Goal: Information Seeking & Learning: Learn about a topic

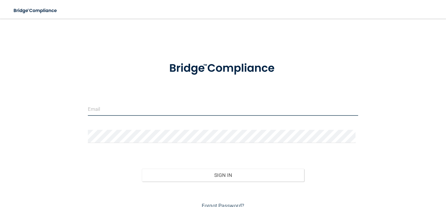
click at [121, 109] on input "email" at bounding box center [223, 109] width 271 height 13
type input "[EMAIL_ADDRESS][DOMAIN_NAME]"
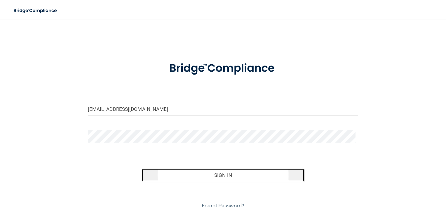
click at [215, 174] on button "Sign In" at bounding box center [223, 175] width 162 height 13
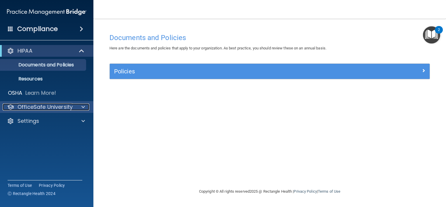
click at [53, 109] on p "OfficeSafe University" at bounding box center [45, 106] width 55 height 7
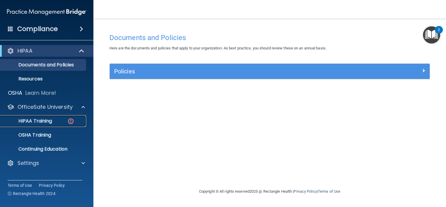
click at [52, 122] on div "HIPAA Training" at bounding box center [44, 121] width 80 height 6
